Goal: Complete application form: Complete application form

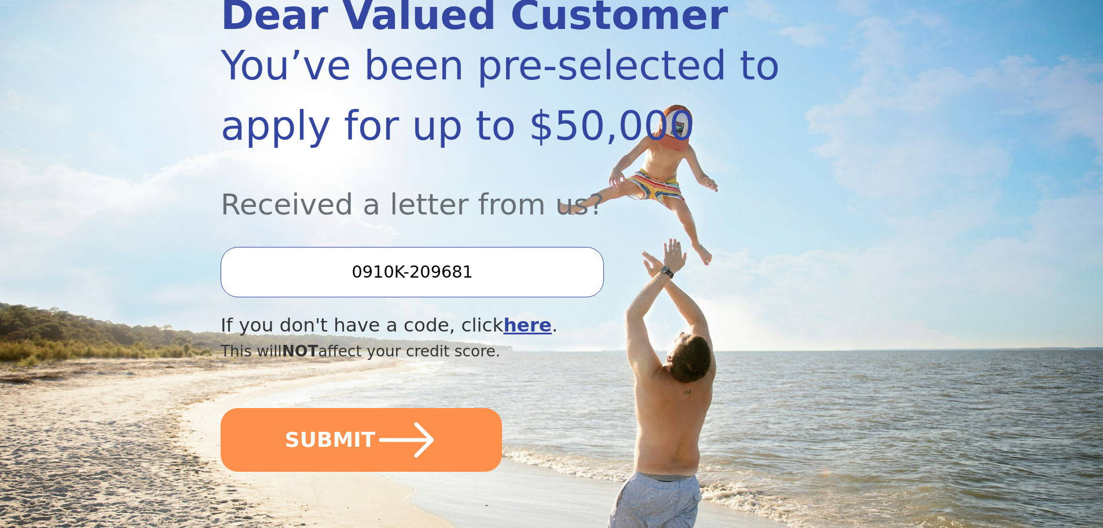
scroll to position [174, 0]
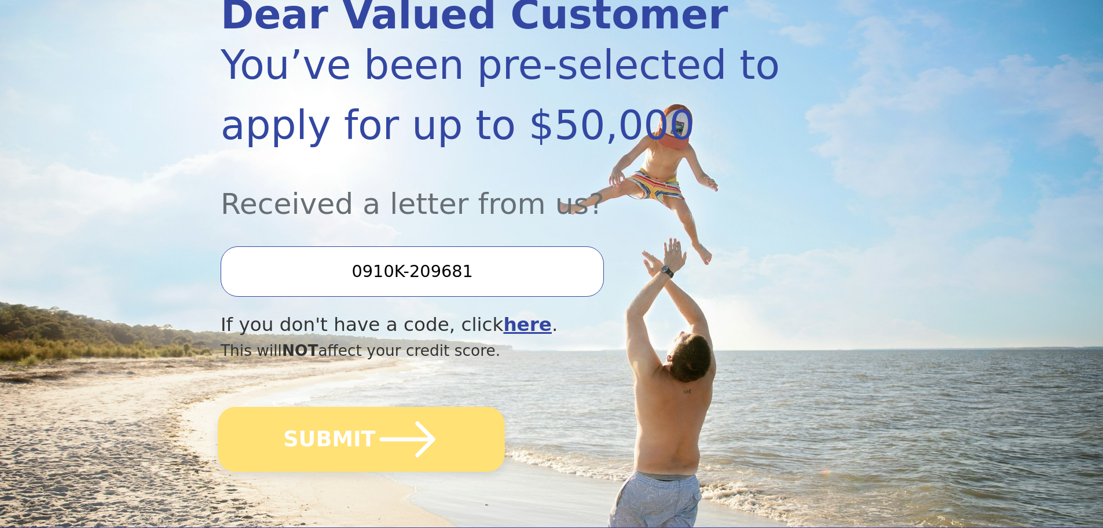
click at [334, 440] on button "SUBMIT" at bounding box center [361, 439] width 287 height 65
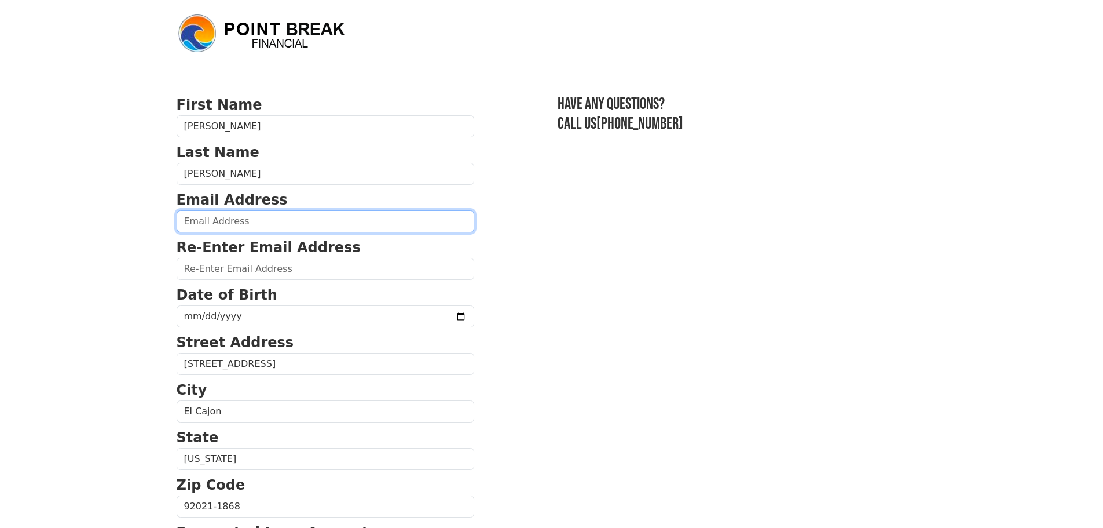
click at [215, 221] on input "email" at bounding box center [326, 221] width 298 height 22
type input "[EMAIL_ADDRESS][DOMAIN_NAME]"
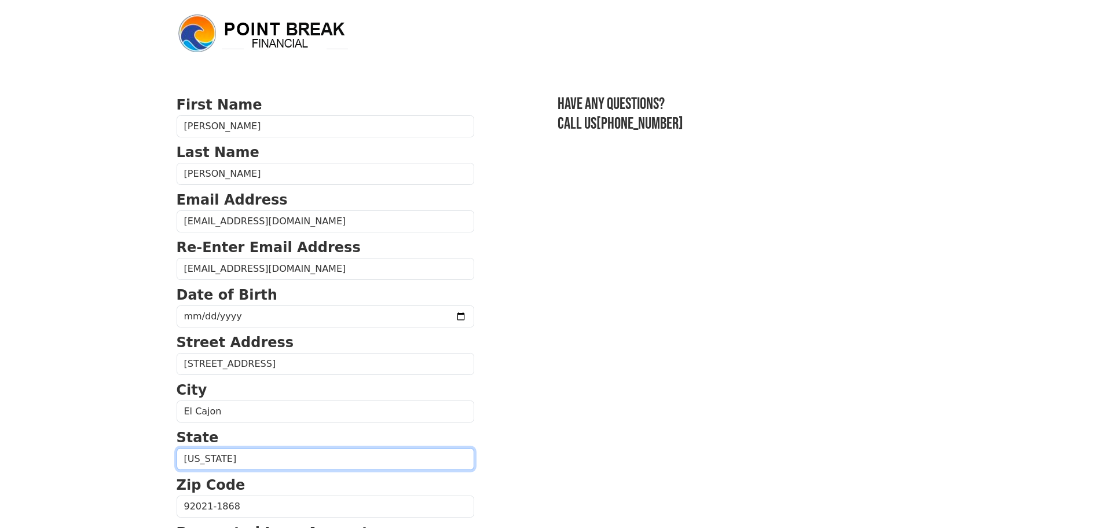
select select "PA"
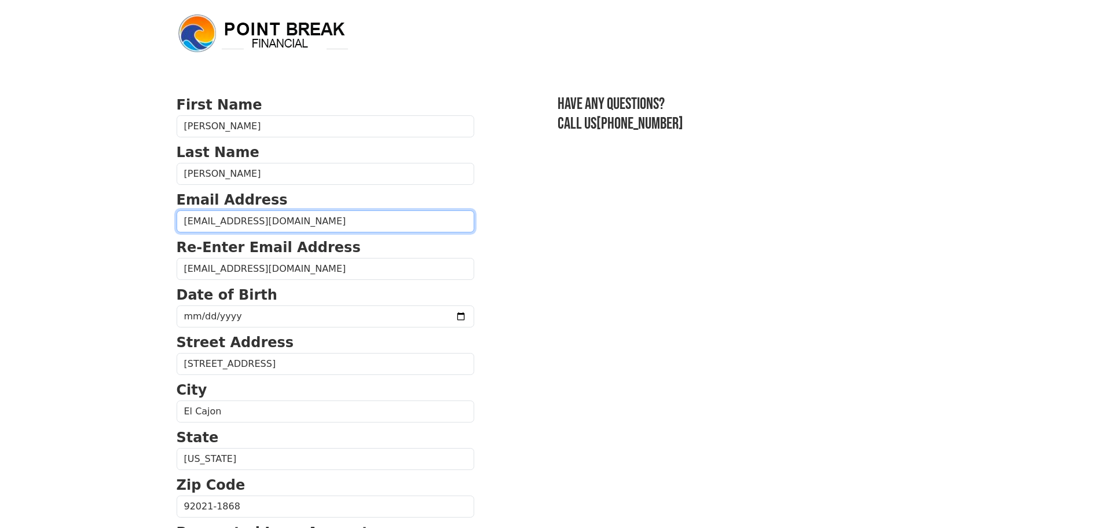
type input "(484) 223-7033"
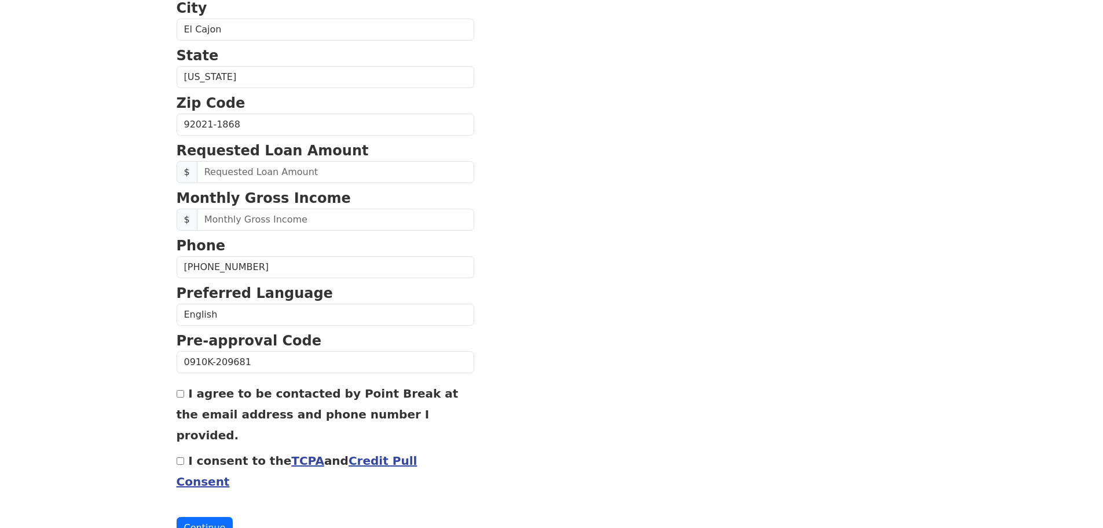
scroll to position [385, 0]
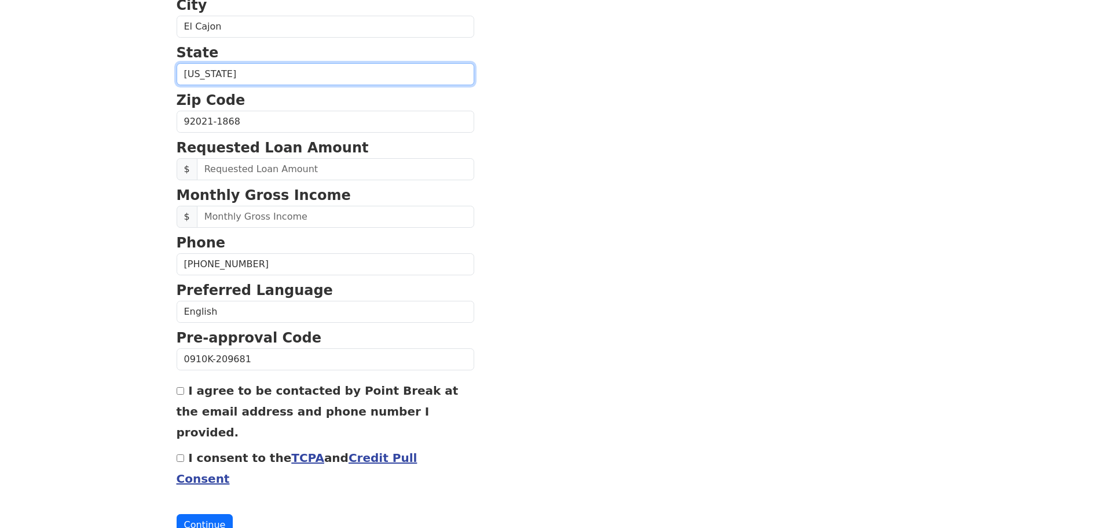
click at [267, 72] on select "Alabama Alaska Arizona Arkansas California Colorado Connecticut Delaware Distri…" at bounding box center [326, 74] width 298 height 22
select select "CA"
click at [177, 63] on select "Alabama Alaska Arizona Arkansas California Colorado Connecticut Delaware Distri…" at bounding box center [326, 74] width 298 height 22
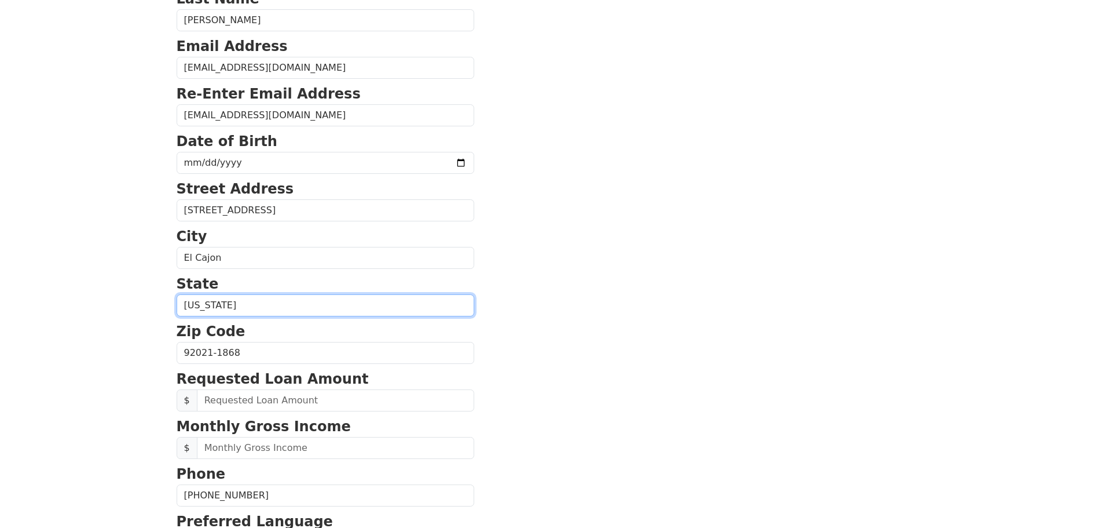
scroll to position [153, 0]
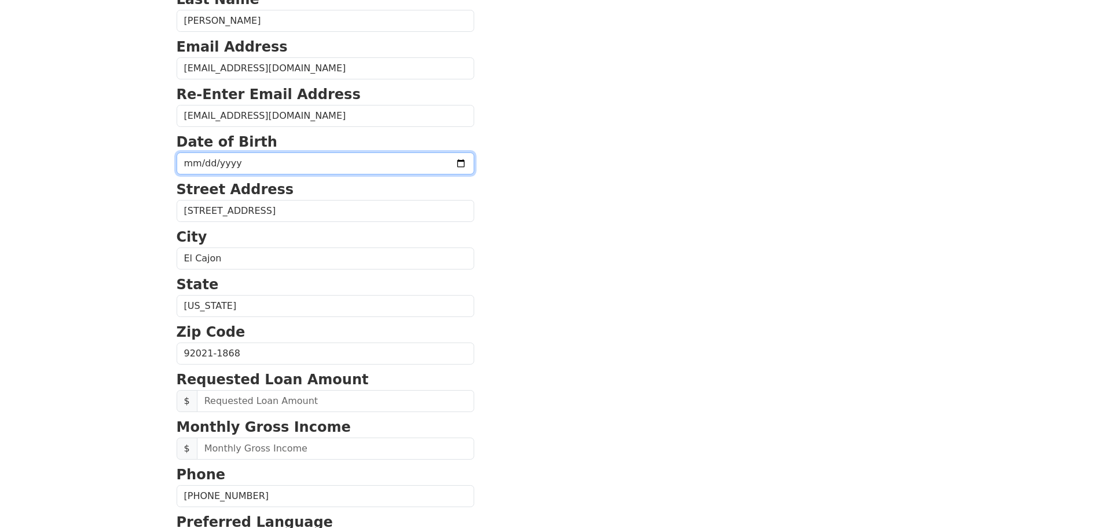
click at [182, 158] on input "date" at bounding box center [326, 163] width 298 height 22
type input "1958-08-19"
click at [135, 174] on body "First Name Alan Last Name Saunders Email Address afyouth1@aol.com Re-Enter Emai…" at bounding box center [551, 111] width 1103 height 528
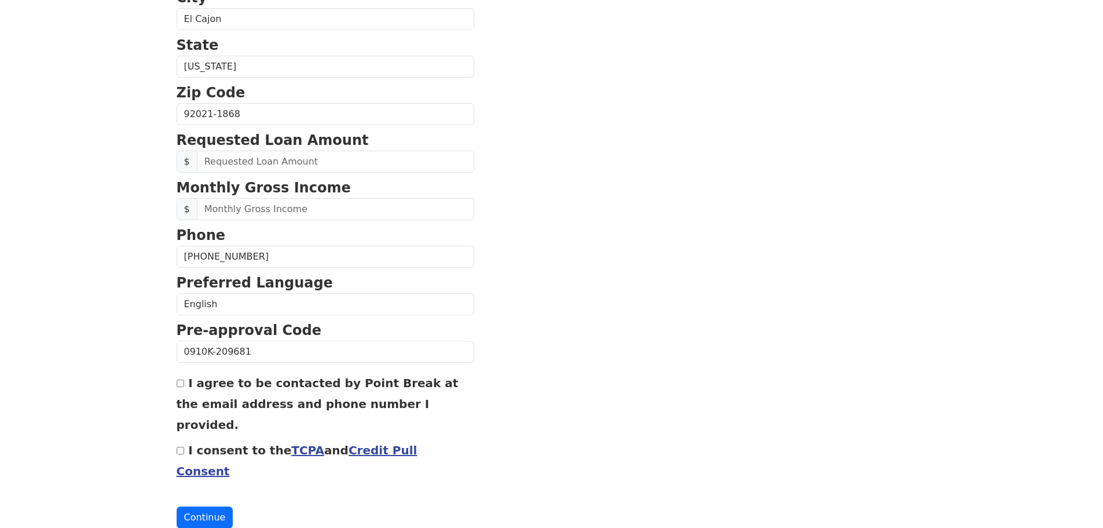
scroll to position [394, 0]
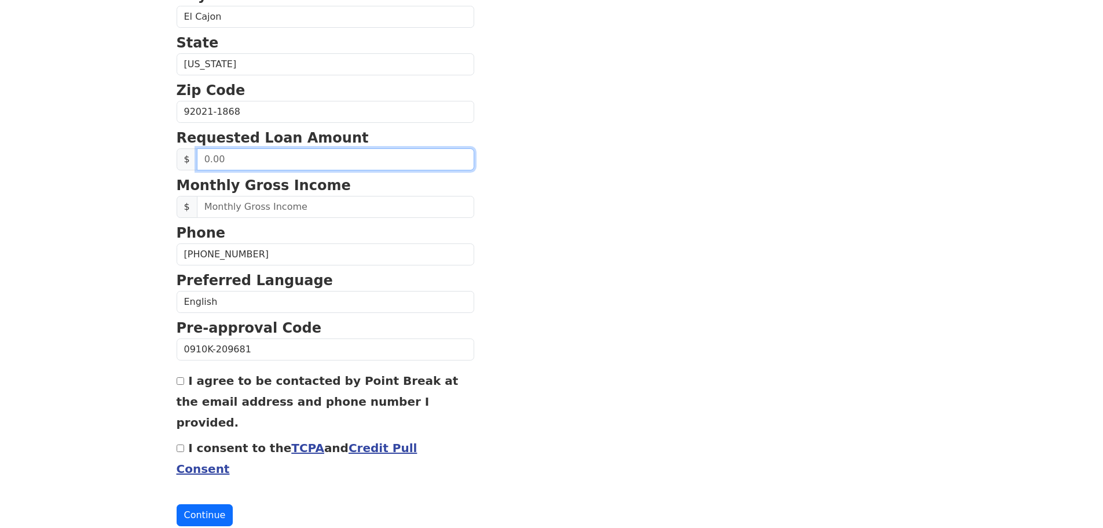
click at [213, 156] on input "text" at bounding box center [335, 159] width 277 height 22
type input "10,000.00"
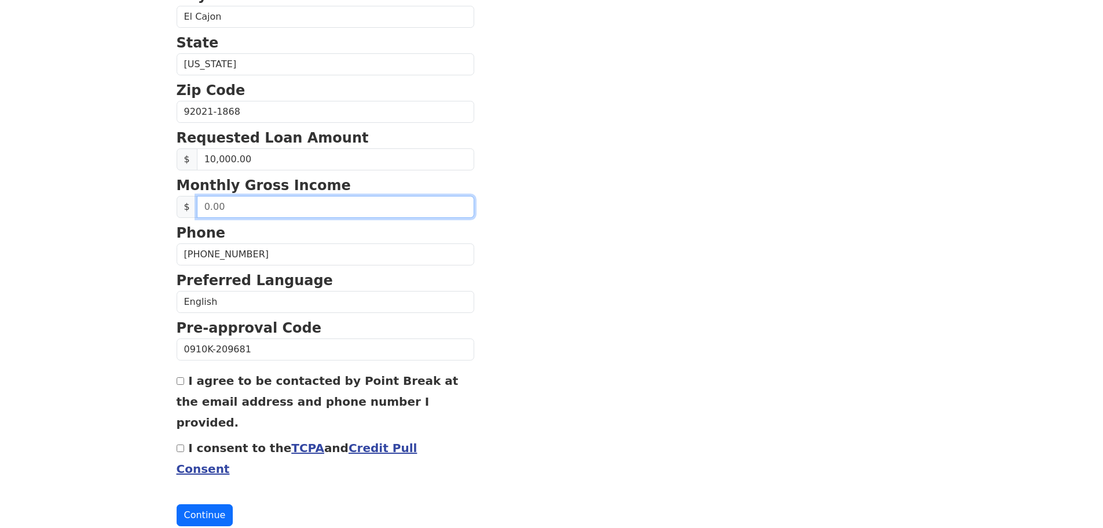
click at [415, 211] on input "text" at bounding box center [335, 207] width 277 height 22
type input "11,000.00"
click at [722, 329] on section "First Name Alan Last Name Saunders Email Address afyouth1@aol.com Re-Enter Emai…" at bounding box center [552, 113] width 751 height 826
click at [179, 379] on input "I agree to be contacted by Point Break at the email address and phone number I …" at bounding box center [181, 381] width 8 height 8
checkbox input "true"
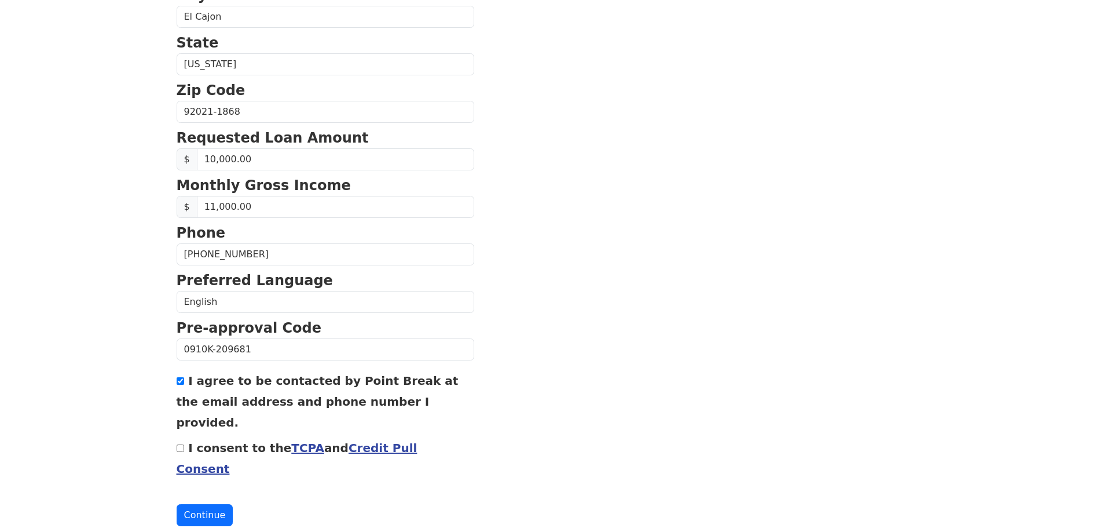
click at [178, 444] on input "I consent to the TCPA and Credit Pull Consent" at bounding box center [181, 448] width 8 height 8
checkbox input "true"
click at [210, 504] on button "Continue" at bounding box center [205, 515] width 57 height 22
